Goal: Task Accomplishment & Management: Use online tool/utility

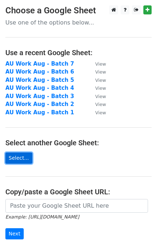
click at [19, 157] on link "Select..." at bounding box center [18, 157] width 27 height 11
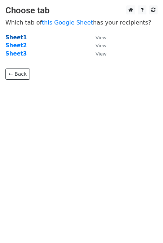
click at [15, 38] on strong "Sheet1" at bounding box center [15, 37] width 21 height 6
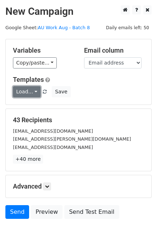
click at [30, 92] on link "Load..." at bounding box center [27, 91] width 28 height 11
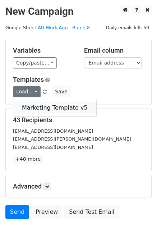
click at [39, 105] on link "Marketing Template v5" at bounding box center [54, 108] width 83 height 12
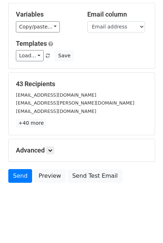
scroll to position [36, 0]
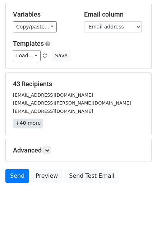
click at [27, 123] on link "+40 more" at bounding box center [28, 122] width 30 height 9
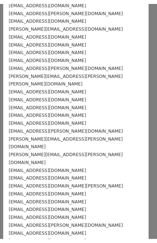
scroll to position [0, 0]
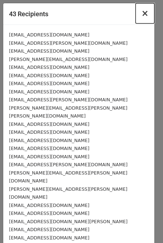
click at [141, 15] on span "×" at bounding box center [144, 13] width 7 height 10
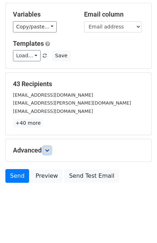
click at [49, 148] on icon at bounding box center [47, 150] width 4 height 4
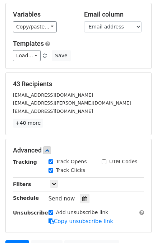
click at [68, 147] on h5 "Advanced" at bounding box center [78, 150] width 131 height 8
click at [112, 108] on div "[EMAIL_ADDRESS][DOMAIN_NAME]" at bounding box center [79, 111] width 142 height 8
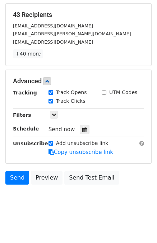
scroll to position [107, 0]
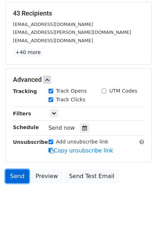
click at [16, 177] on link "Send" at bounding box center [17, 176] width 24 height 14
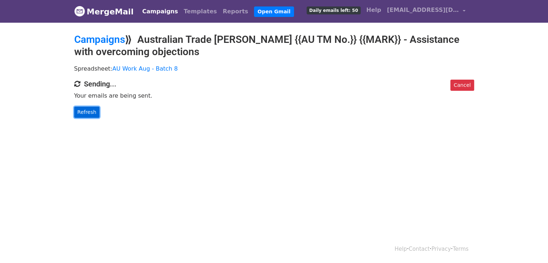
click at [86, 109] on link "Refresh" at bounding box center [87, 112] width 26 height 11
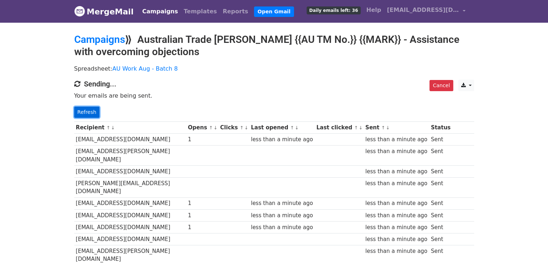
click at [89, 111] on link "Refresh" at bounding box center [87, 112] width 26 height 11
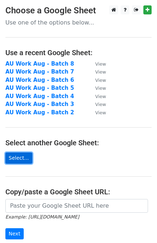
click at [17, 159] on link "Select..." at bounding box center [18, 157] width 27 height 11
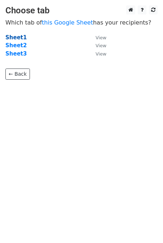
click at [13, 35] on strong "Sheet1" at bounding box center [15, 37] width 21 height 6
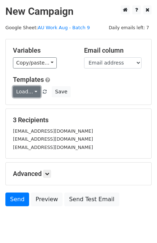
click at [32, 92] on link "Load..." at bounding box center [27, 91] width 28 height 11
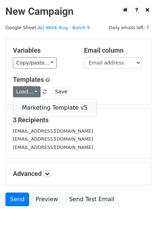
click at [33, 105] on link "Marketing Template v5" at bounding box center [54, 108] width 83 height 12
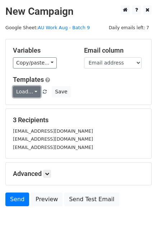
click at [31, 91] on link "Load..." at bounding box center [27, 91] width 28 height 11
click at [33, 91] on link "Load..." at bounding box center [27, 91] width 28 height 11
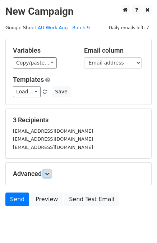
click at [48, 172] on icon at bounding box center [47, 173] width 4 height 4
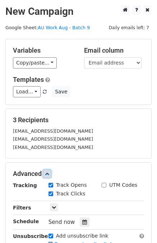
click at [48, 172] on icon at bounding box center [47, 173] width 4 height 4
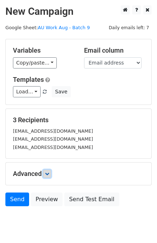
click at [49, 173] on icon at bounding box center [47, 173] width 4 height 4
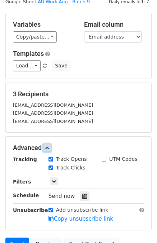
scroll to position [94, 0]
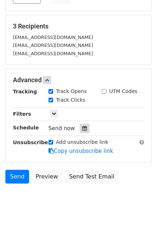
click at [82, 127] on icon at bounding box center [84, 128] width 5 height 5
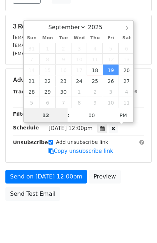
scroll to position [0, 0]
type input "[DATE] 11:00"
type input "11"
click at [64, 118] on span at bounding box center [65, 118] width 5 height 7
type input "[DATE] 10:00"
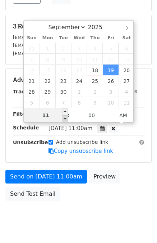
type input "10"
click at [64, 118] on span at bounding box center [65, 118] width 5 height 7
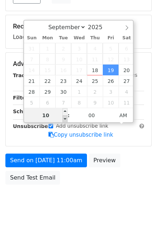
type input "[DATE] 09:00"
type input "09"
click at [64, 118] on span at bounding box center [65, 118] width 5 height 7
type input "[DATE] 08:00"
type input "08"
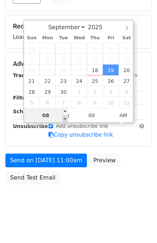
click at [64, 118] on span at bounding box center [65, 118] width 5 height 7
type input "[DATE] 07:00"
type input "07"
click at [64, 118] on span at bounding box center [65, 118] width 5 height 7
type input "[DATE] 06:00"
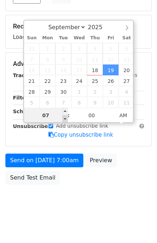
type input "06"
click at [64, 118] on span at bounding box center [65, 118] width 5 height 7
type input "[DATE] 05:00"
type input "05"
click at [64, 118] on span at bounding box center [65, 118] width 5 height 7
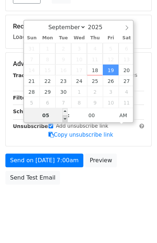
type input "[DATE] 04:00"
type input "04"
click at [64, 118] on span at bounding box center [65, 118] width 5 height 7
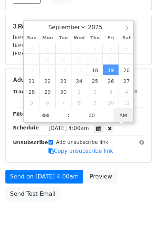
type input "[DATE] 16:00"
click at [126, 111] on span "PM" at bounding box center [124, 115] width 20 height 14
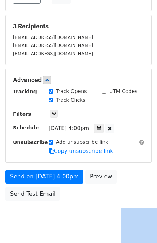
click at [60, 214] on body "New Campaign Daily emails left: 7 Google Sheet: AU Work Aug - Batch 9 Variables…" at bounding box center [78, 72] width 157 height 321
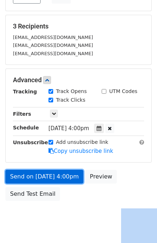
click at [36, 175] on link "Send on [DATE] 4:00pm" at bounding box center [44, 177] width 78 height 14
